Goal: Information Seeking & Learning: Learn about a topic

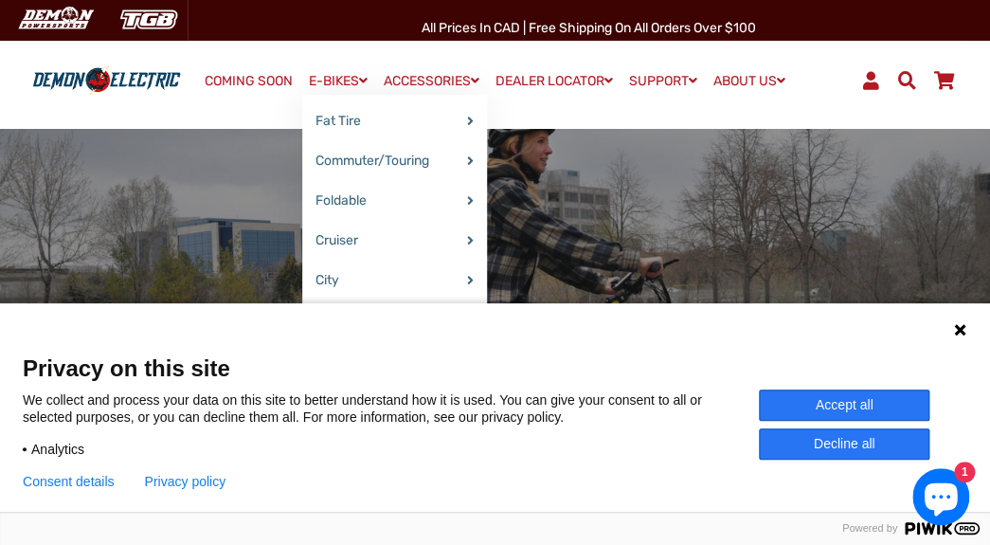
click at [306, 77] on link "E-BIKES" at bounding box center [338, 80] width 72 height 27
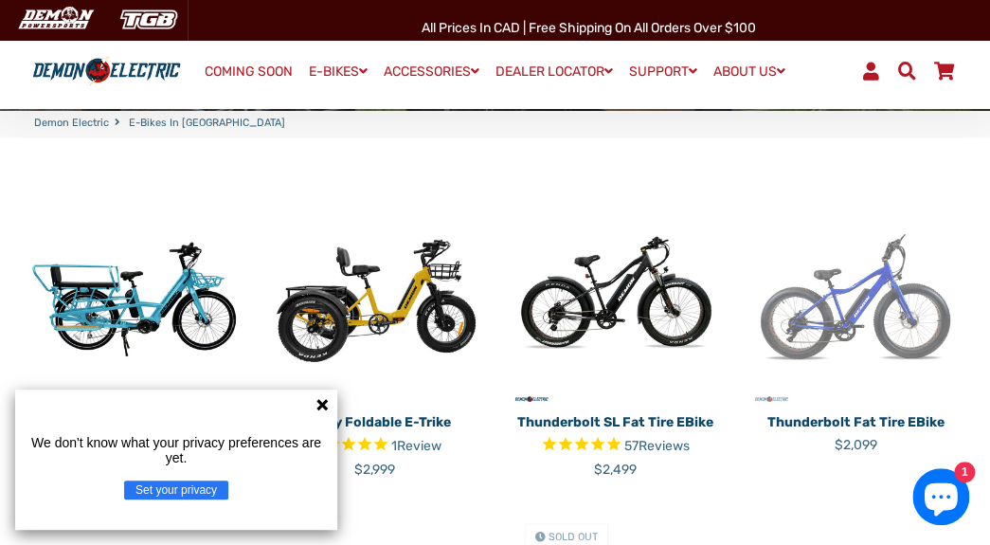
scroll to position [758, 0]
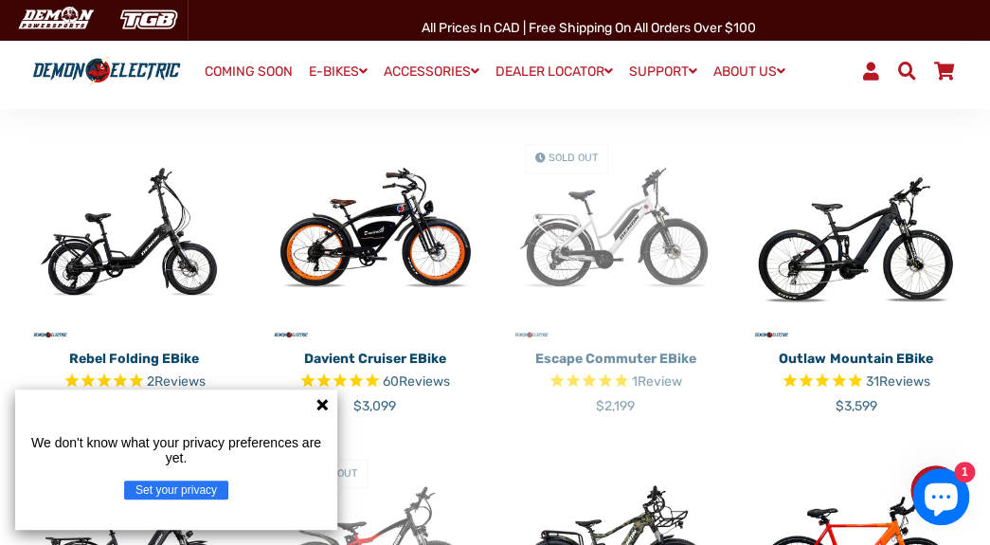
click at [326, 397] on icon at bounding box center [322, 404] width 15 height 15
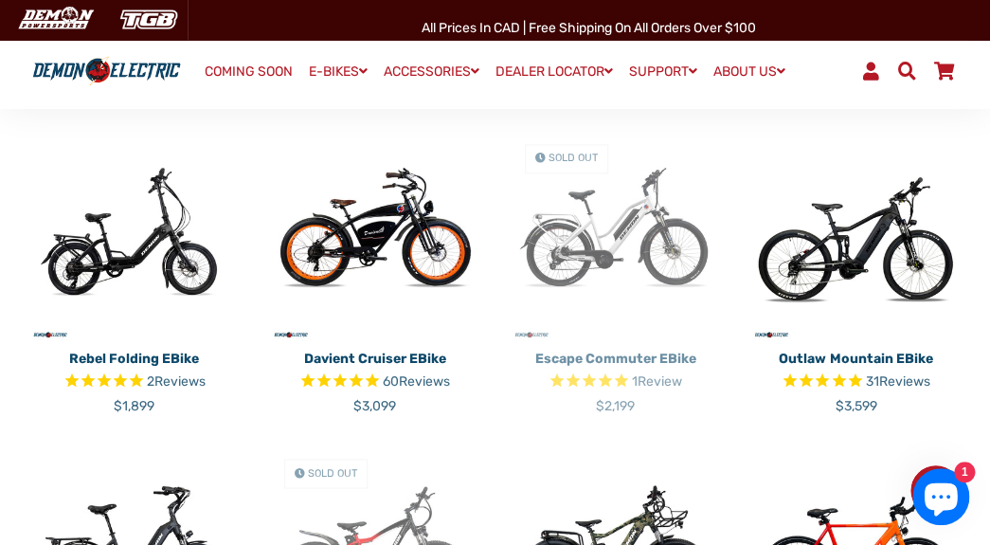
scroll to position [1137, 0]
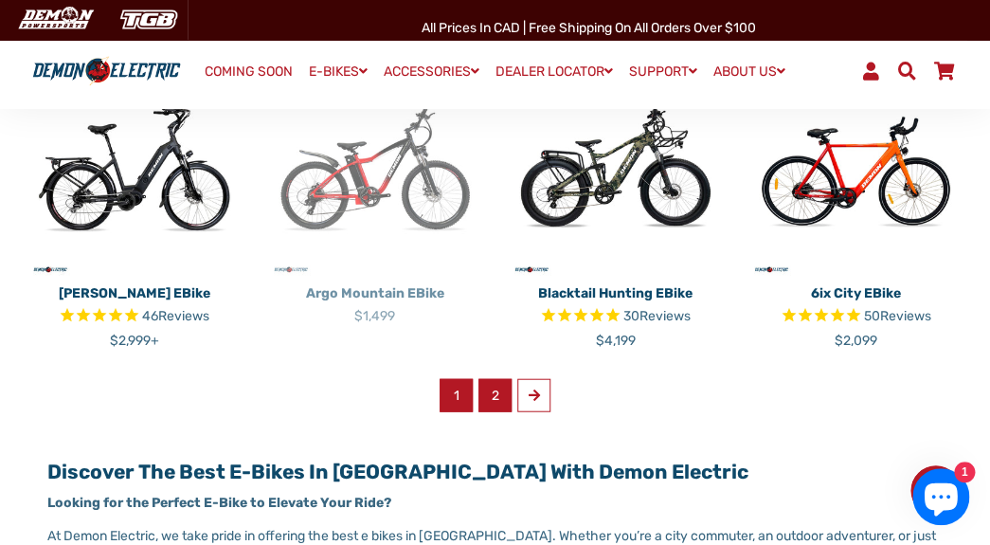
click at [495, 379] on link "2" at bounding box center [495, 395] width 33 height 33
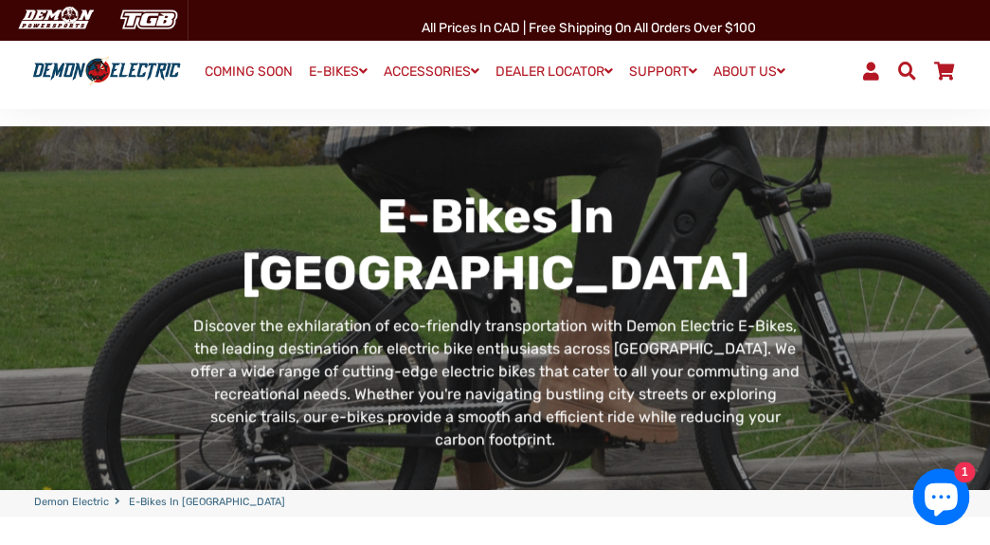
scroll to position [379, 0]
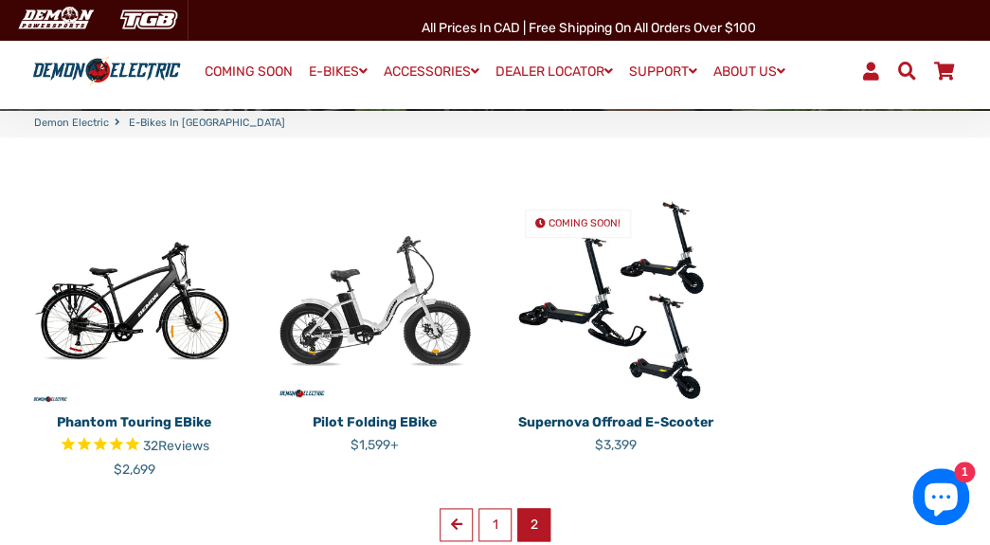
click at [445, 275] on img at bounding box center [375, 300] width 212 height 212
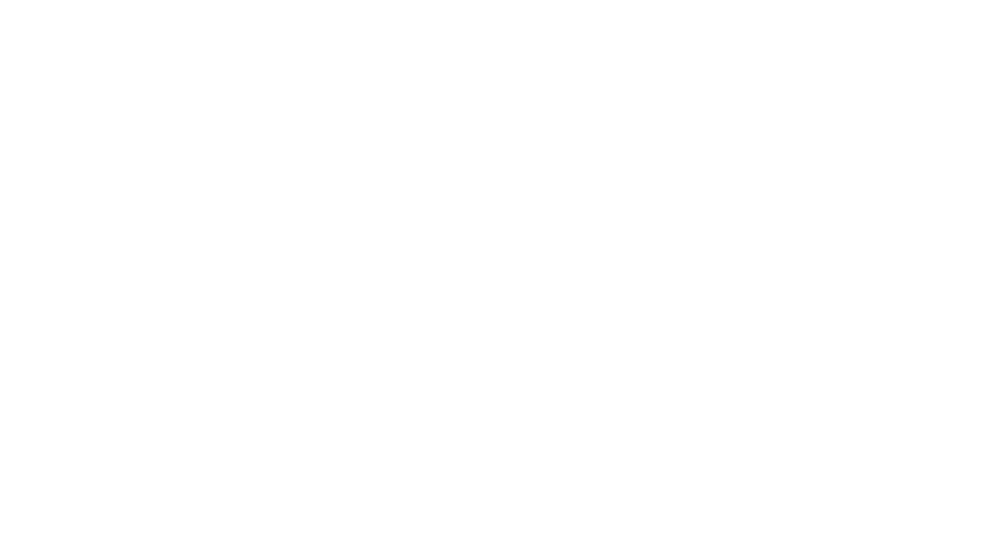
select select "******"
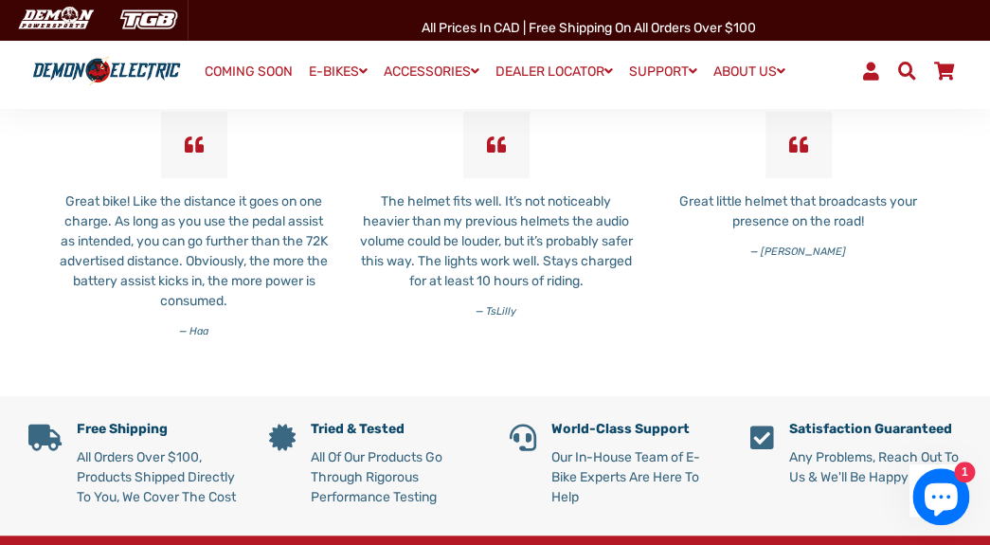
scroll to position [4099, 0]
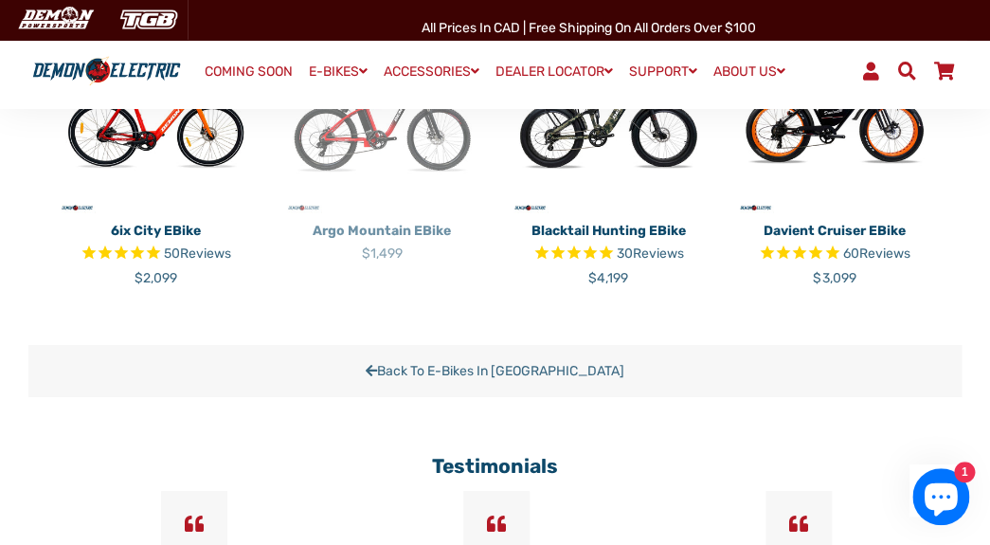
click at [154, 241] on p "6ix City eBike" at bounding box center [156, 231] width 198 height 20
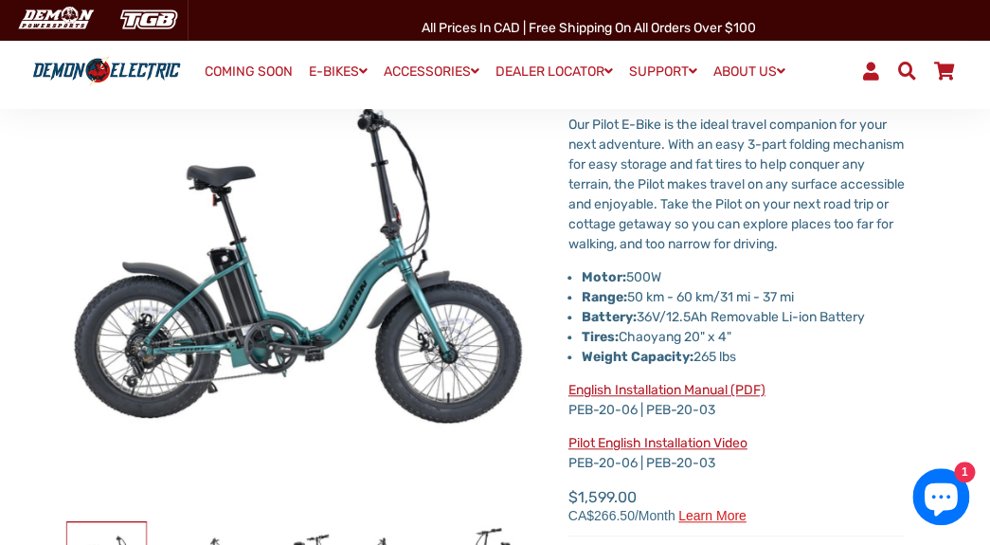
scroll to position [190, 0]
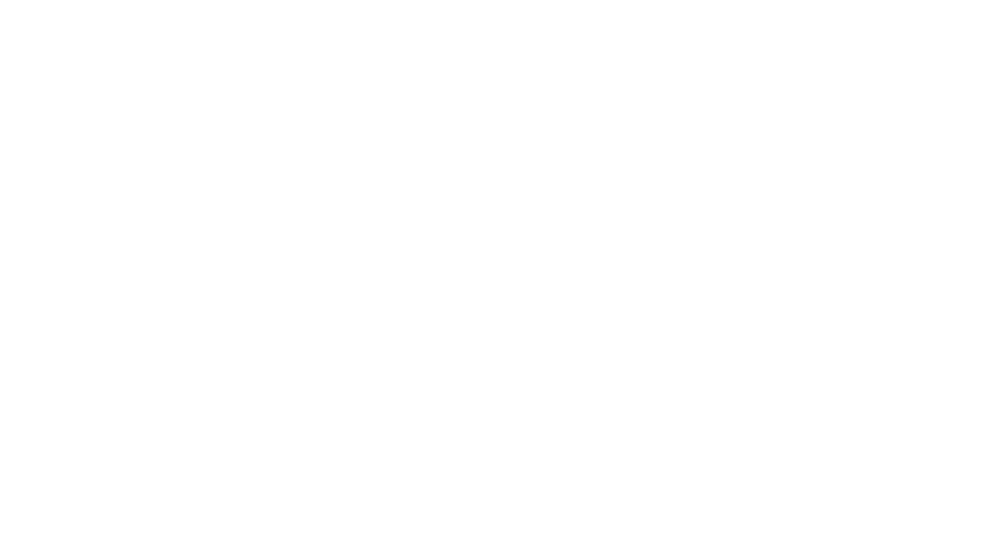
select select "******"
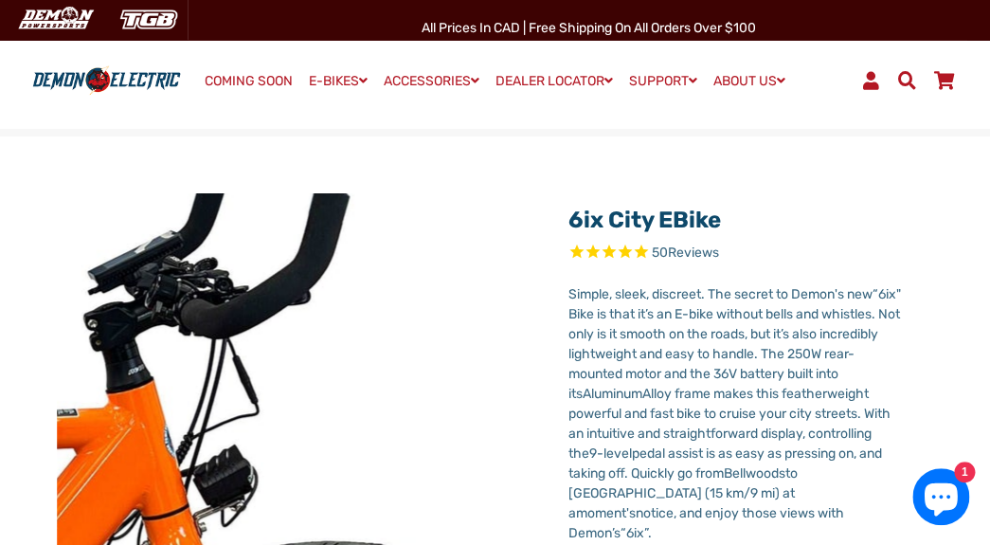
select select "******"
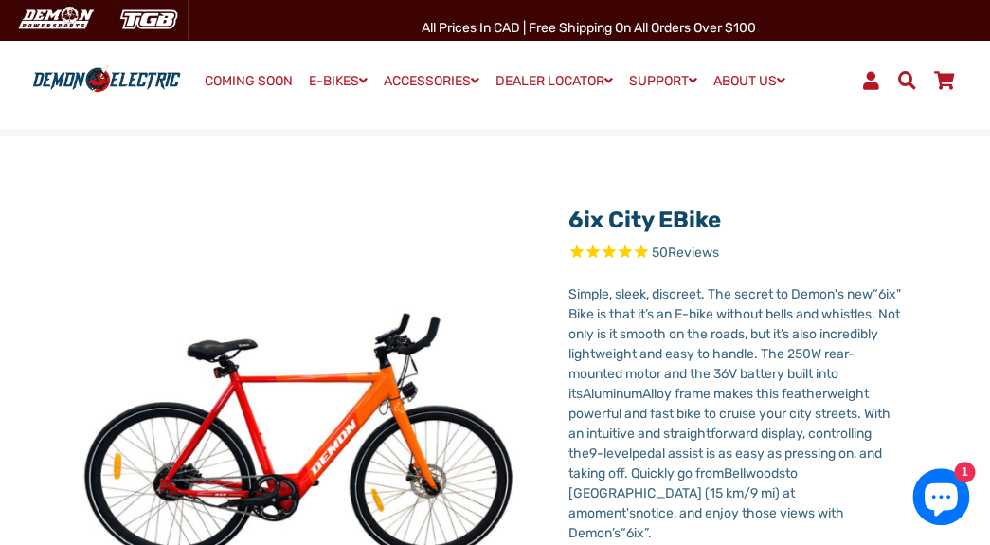
click at [685, 261] on span "Reviews" at bounding box center [693, 252] width 51 height 16
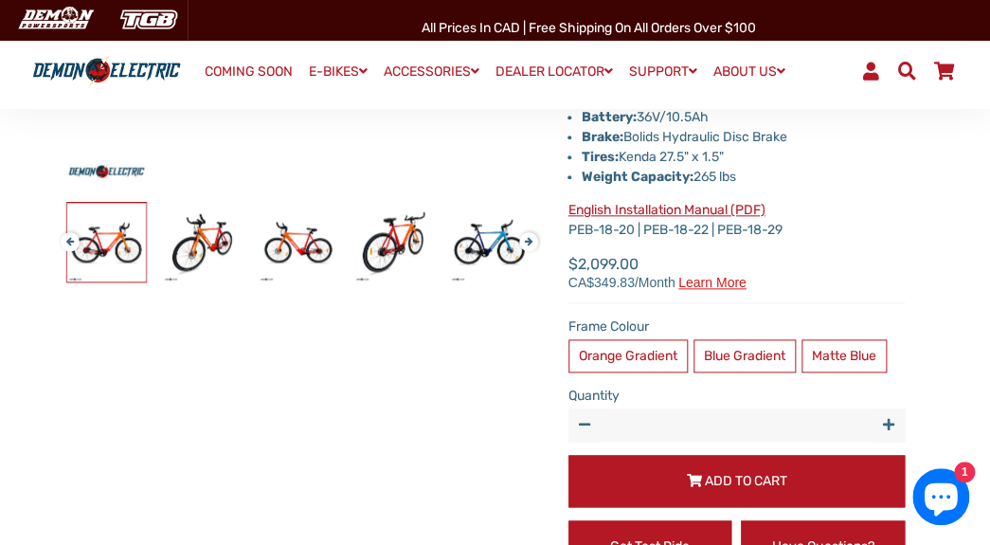
scroll to position [534, 0]
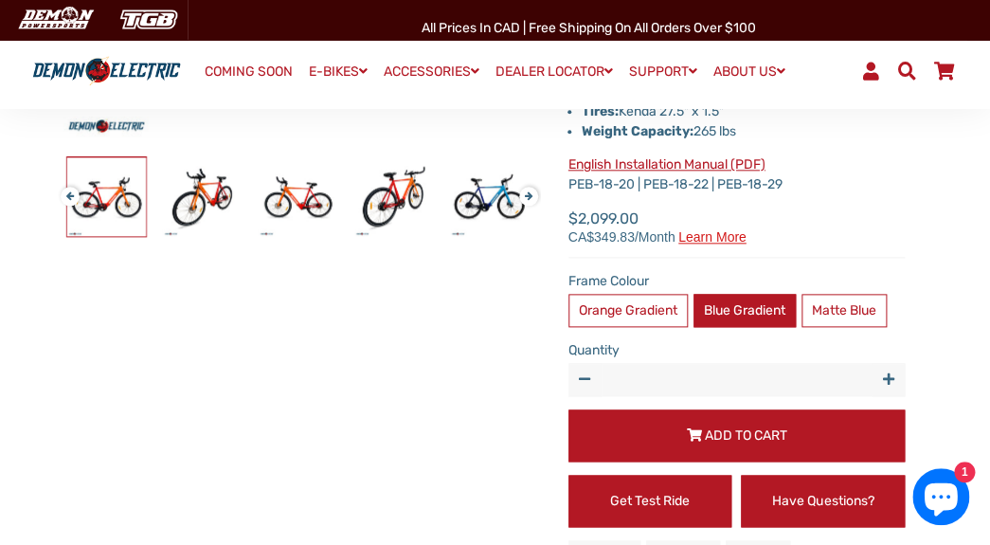
click at [757, 327] on label "Blue Gradient" at bounding box center [745, 310] width 102 height 33
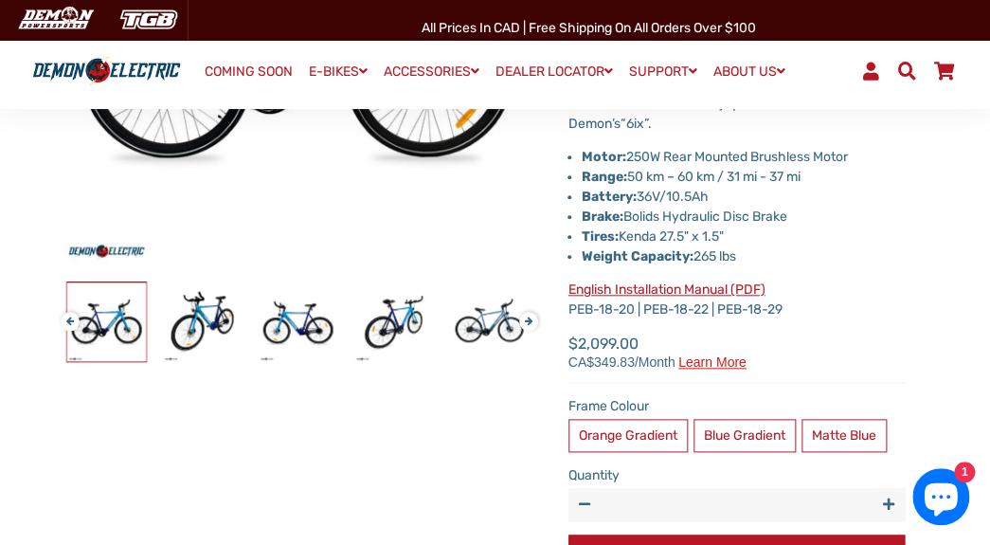
scroll to position [534, 0]
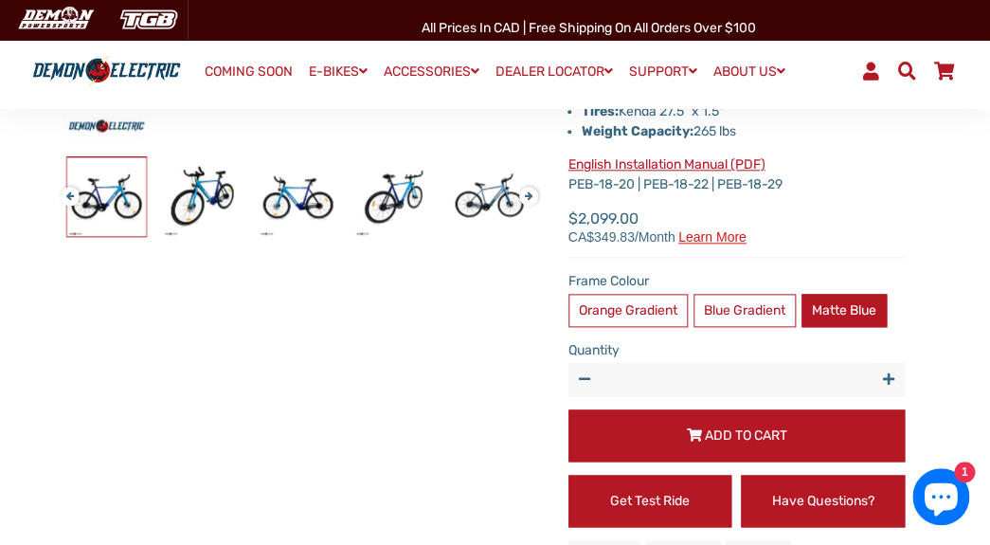
click at [802, 327] on label "Matte Blue" at bounding box center [844, 310] width 85 height 33
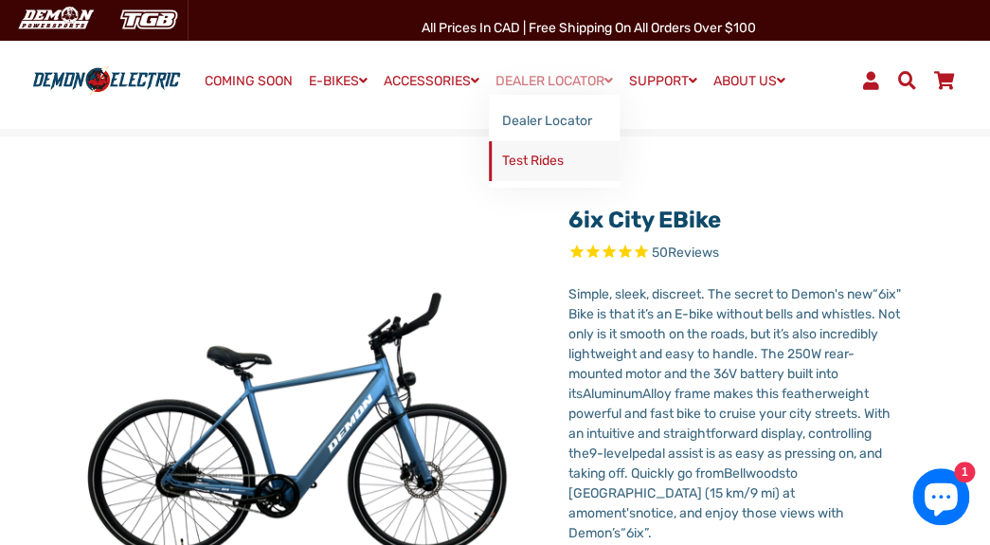
click at [534, 162] on link "Test Rides" at bounding box center [554, 161] width 131 height 40
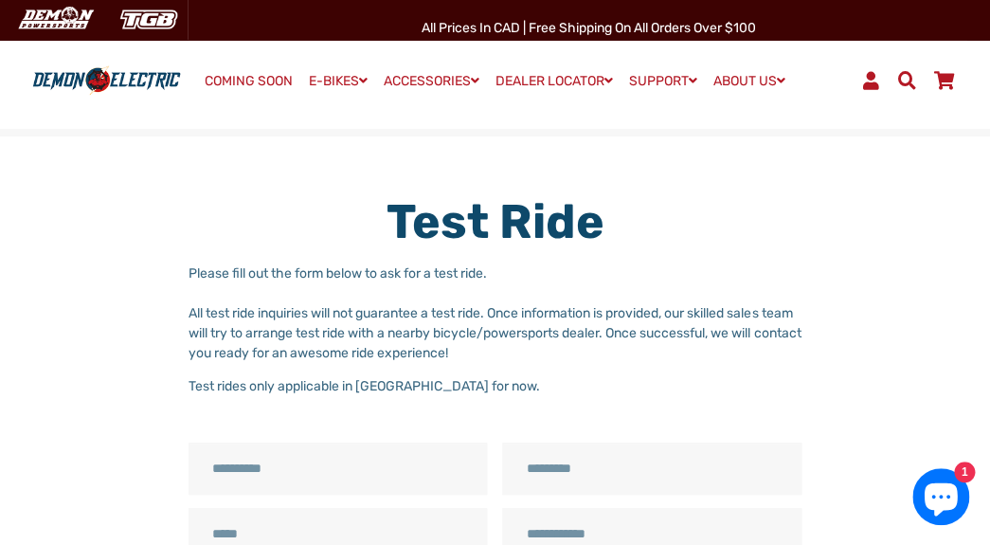
click at [198, 85] on link "COMING SOON" at bounding box center [248, 81] width 101 height 27
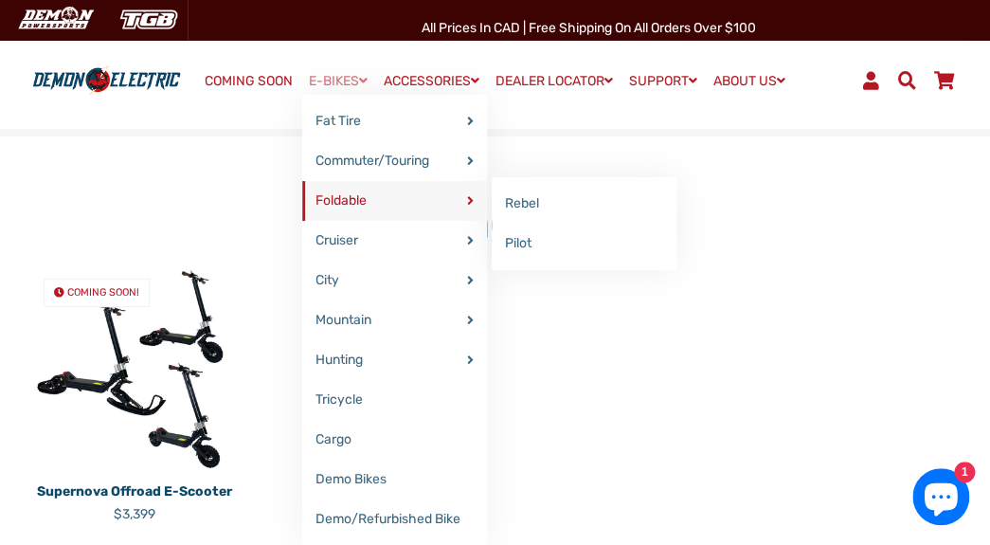
click at [302, 205] on link "Foldable" at bounding box center [394, 201] width 185 height 40
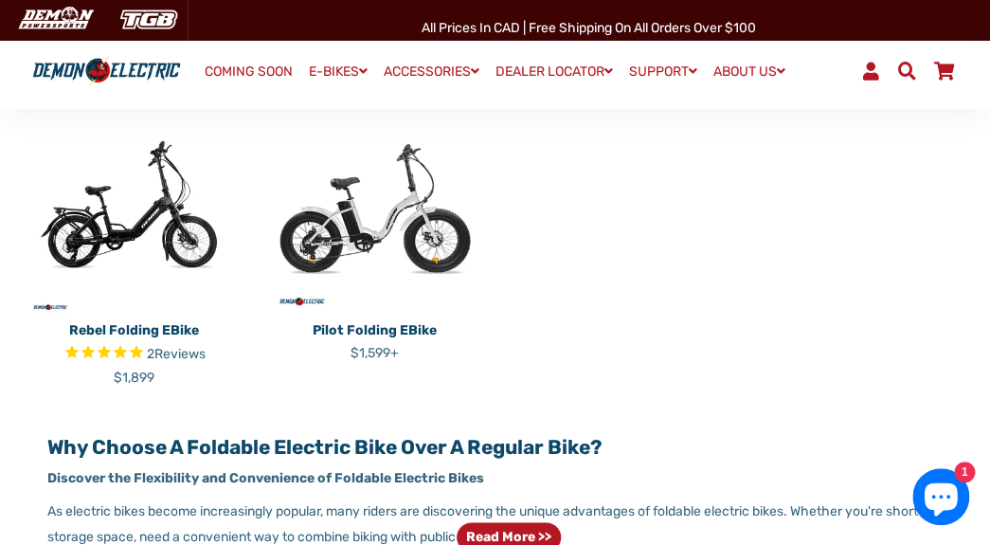
scroll to position [517, 0]
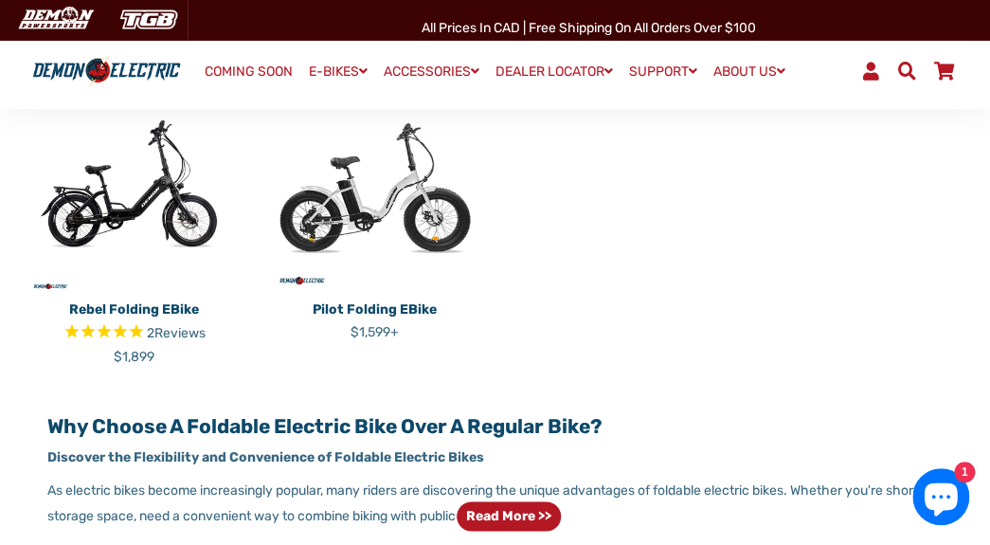
click at [181, 340] on span "Reviews" at bounding box center [179, 332] width 51 height 16
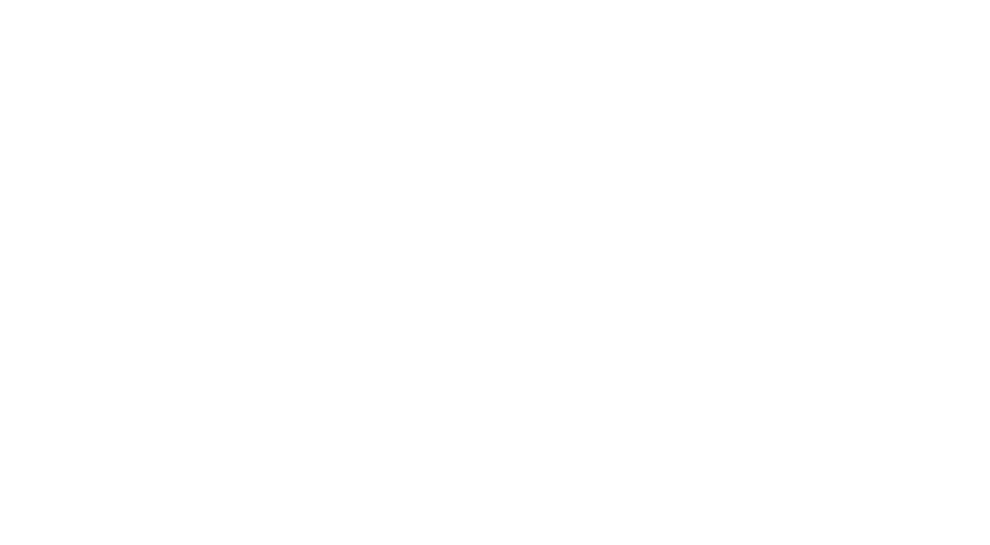
select select "******"
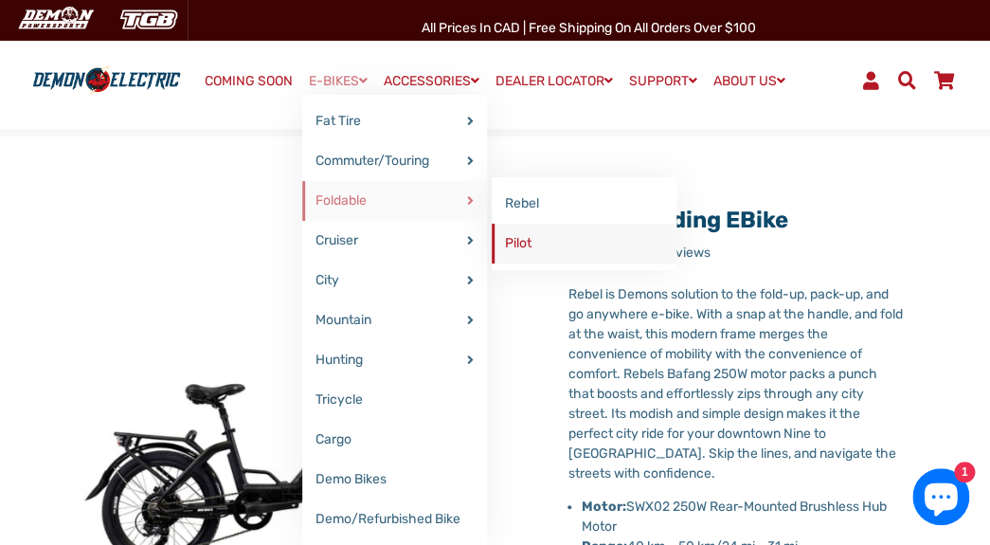
click at [516, 257] on link "Pilot" at bounding box center [584, 244] width 185 height 40
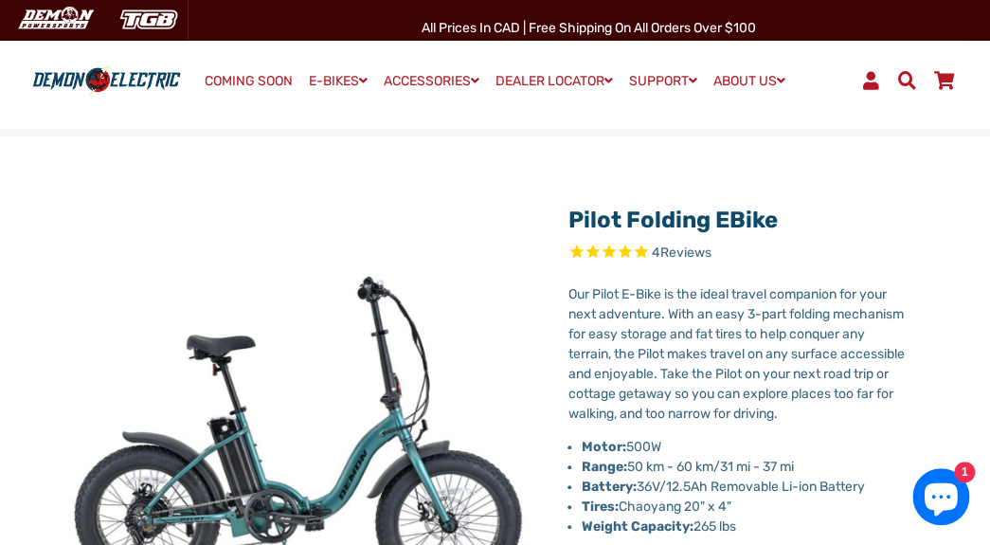
select select "******"
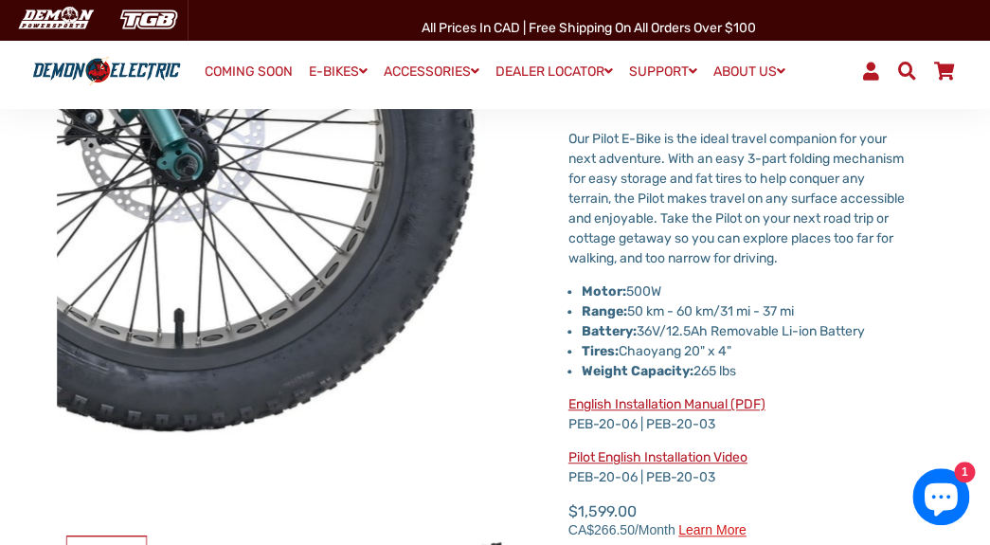
scroll to position [534, 0]
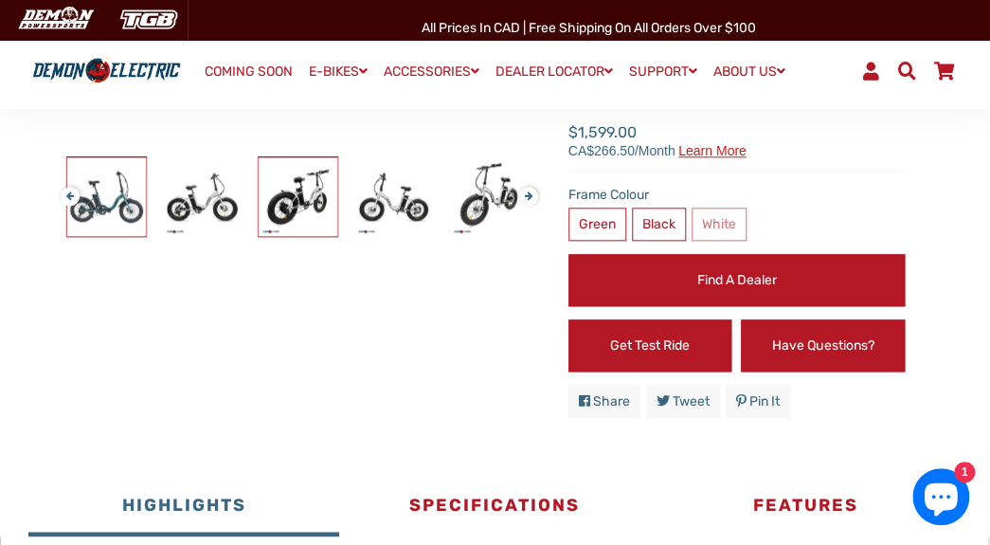
click at [267, 197] on img at bounding box center [298, 196] width 79 height 79
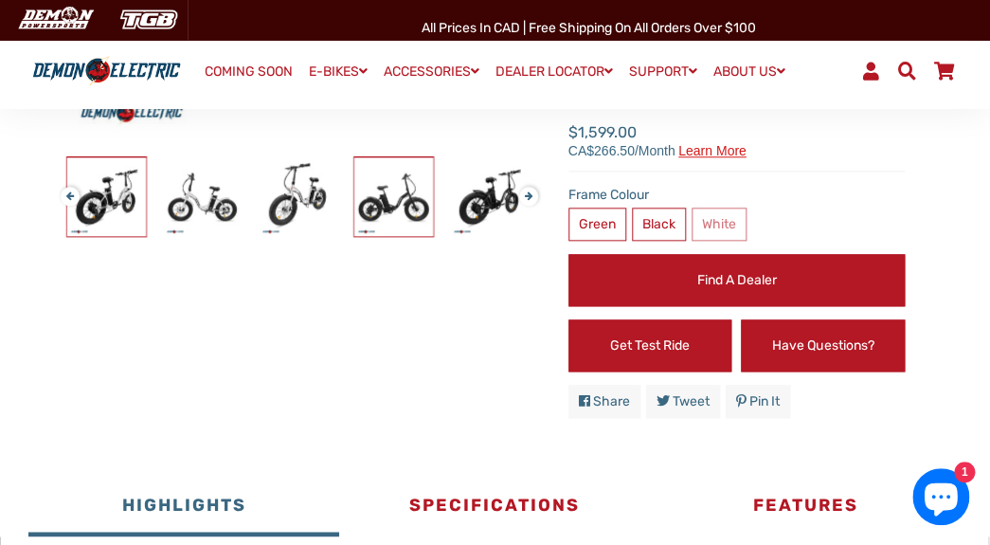
click at [379, 223] on img at bounding box center [393, 196] width 79 height 79
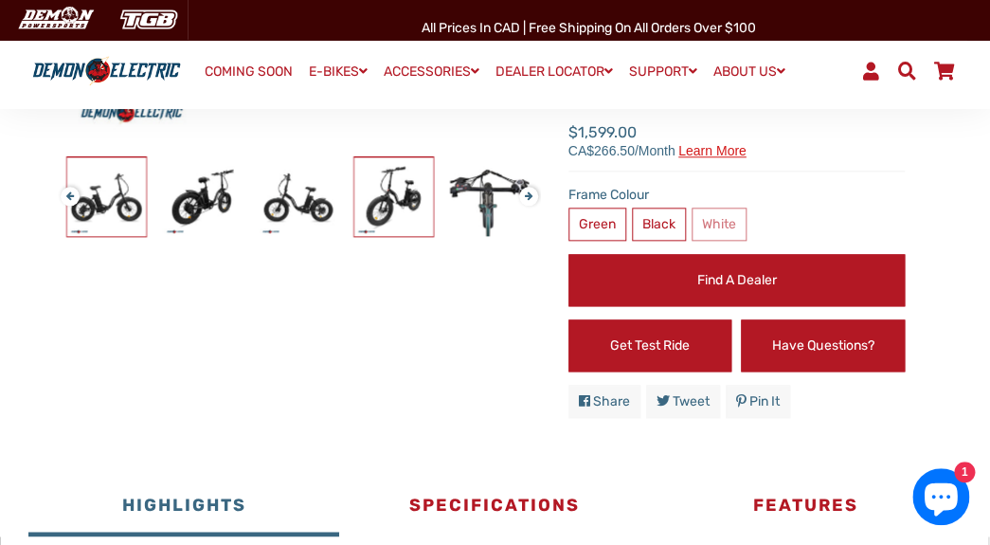
click at [395, 206] on img at bounding box center [393, 196] width 79 height 79
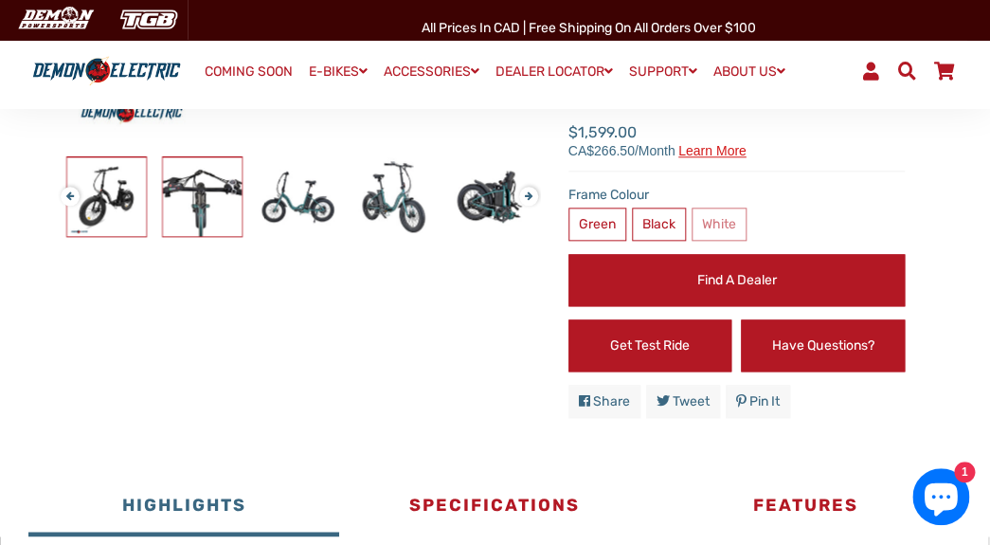
click at [207, 211] on img at bounding box center [202, 196] width 79 height 79
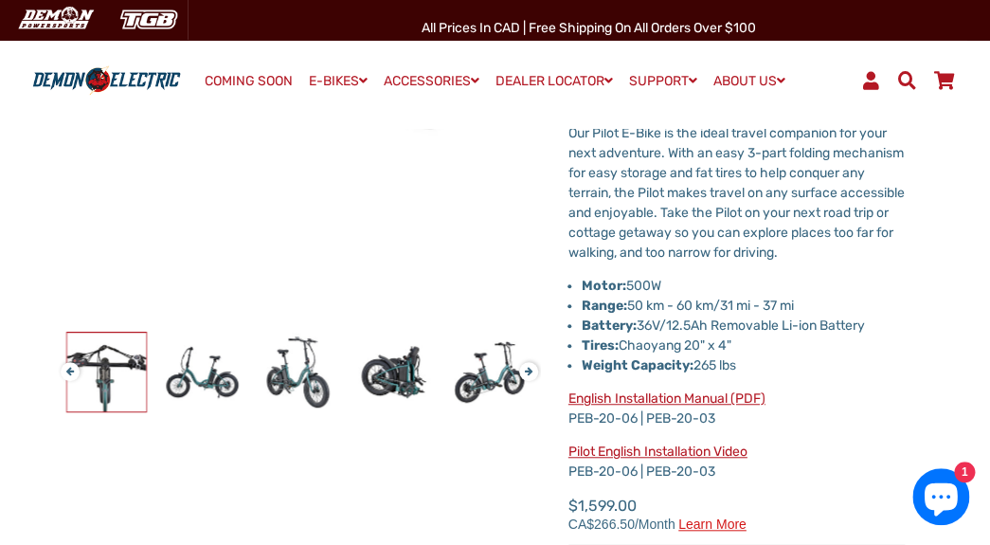
scroll to position [379, 0]
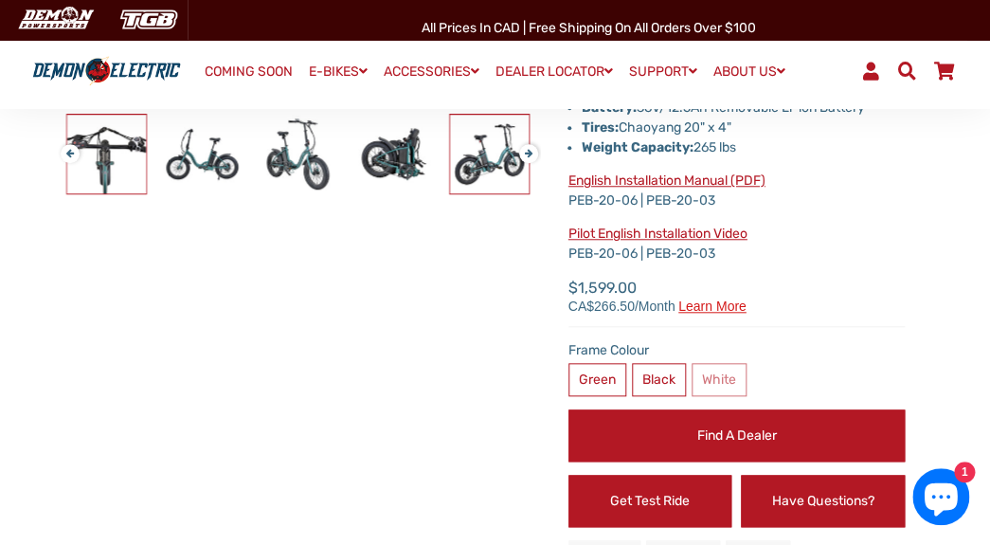
click at [478, 177] on img at bounding box center [489, 154] width 79 height 79
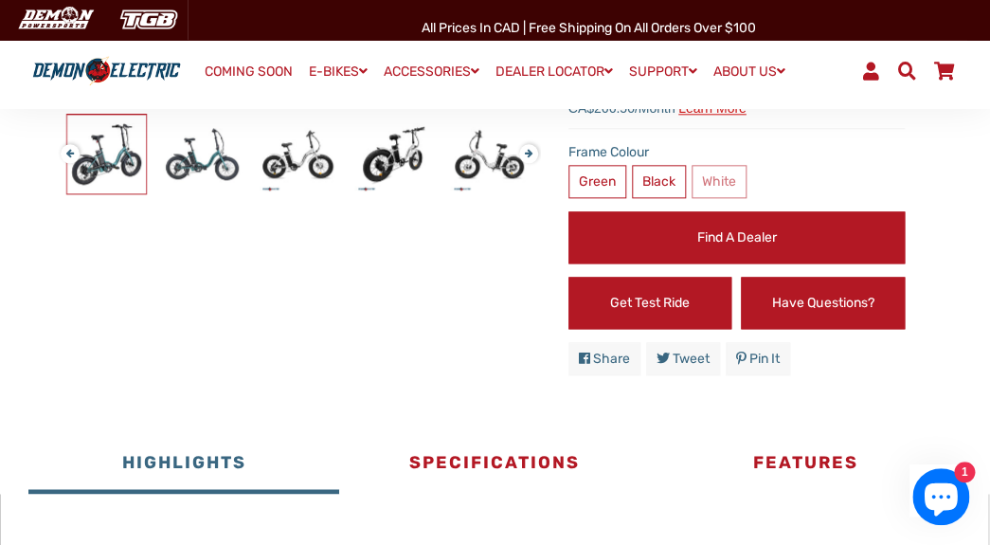
scroll to position [198, 0]
